Goal: Task Accomplishment & Management: Use online tool/utility

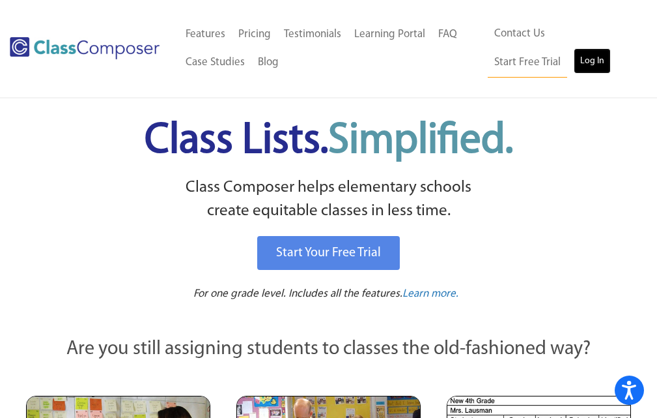
click at [574, 66] on link "Log In" at bounding box center [592, 61] width 37 height 26
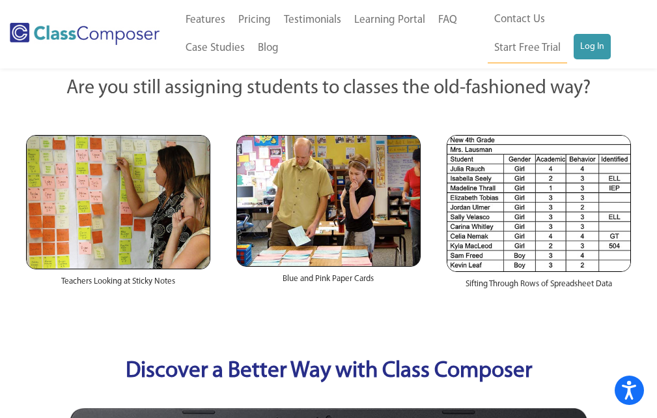
scroll to position [391, 0]
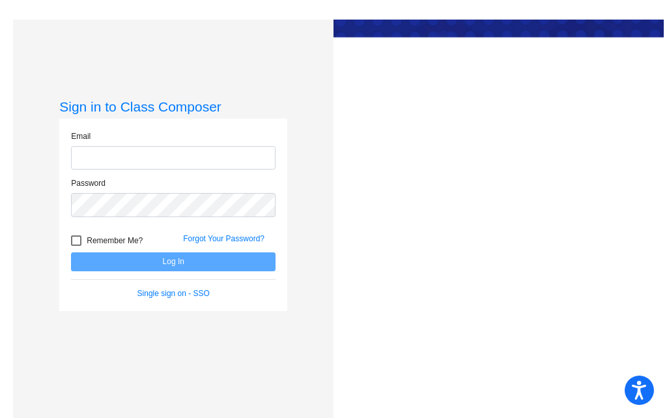
type input "spaull@k12.wv.us"
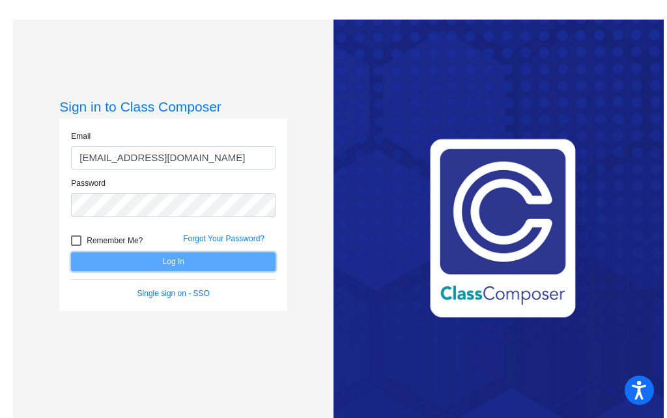
click at [190, 259] on button "Log In" at bounding box center [173, 261] width 205 height 19
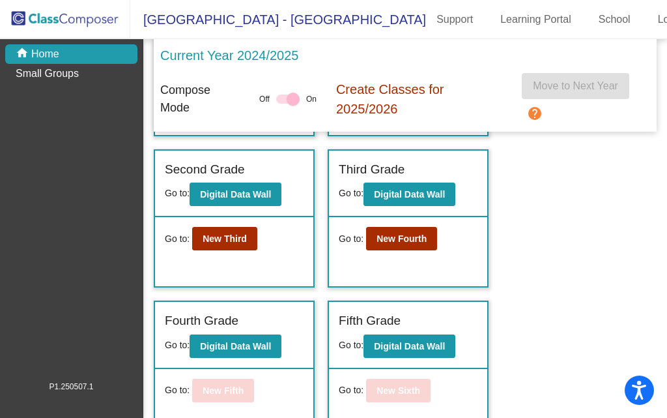
scroll to position [321, 0]
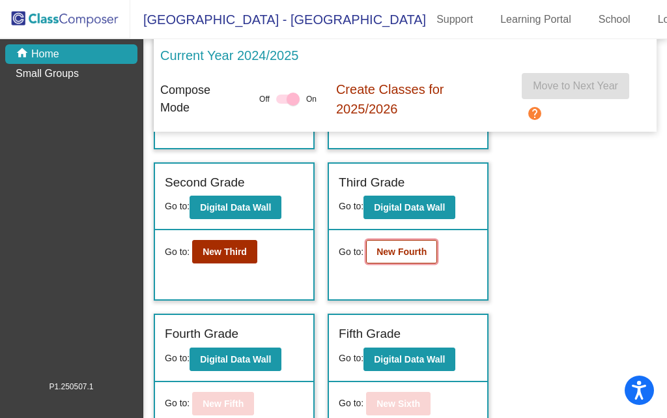
click at [409, 257] on b "New Fourth" at bounding box center [402, 251] width 50 height 10
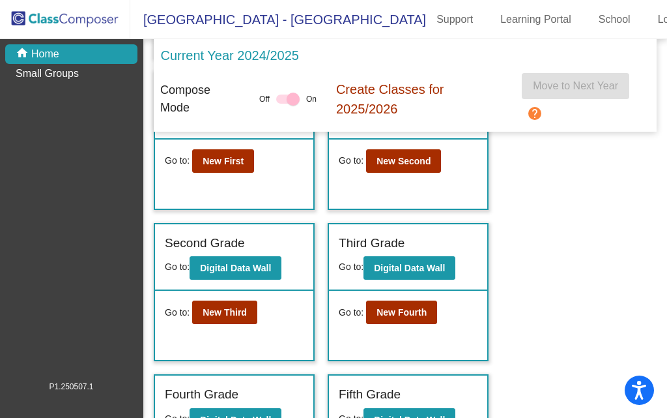
scroll to position [195, 0]
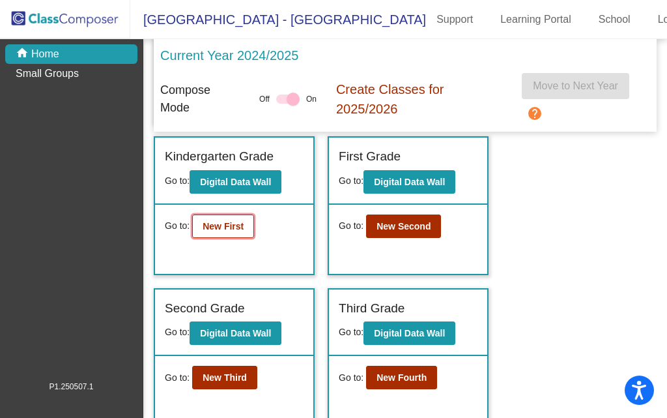
click at [238, 231] on b "New First" at bounding box center [223, 226] width 41 height 10
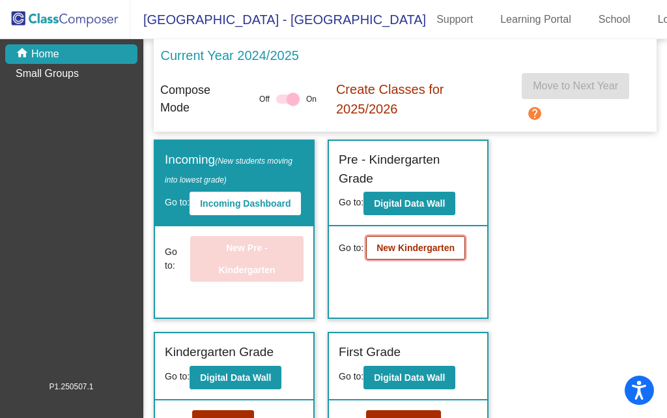
click at [406, 253] on button "New Kindergarten" at bounding box center [415, 247] width 99 height 23
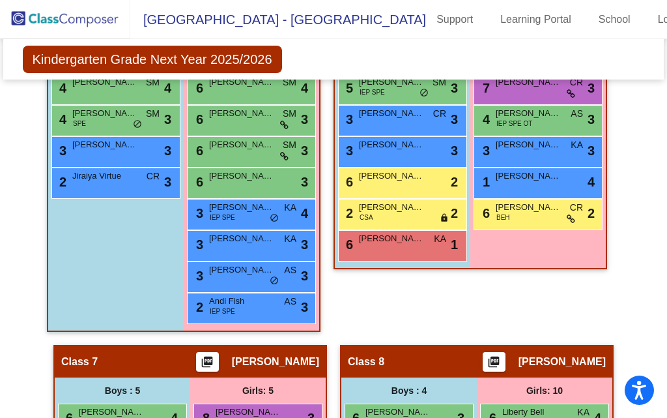
scroll to position [977, 0]
